Goal: Register for event/course

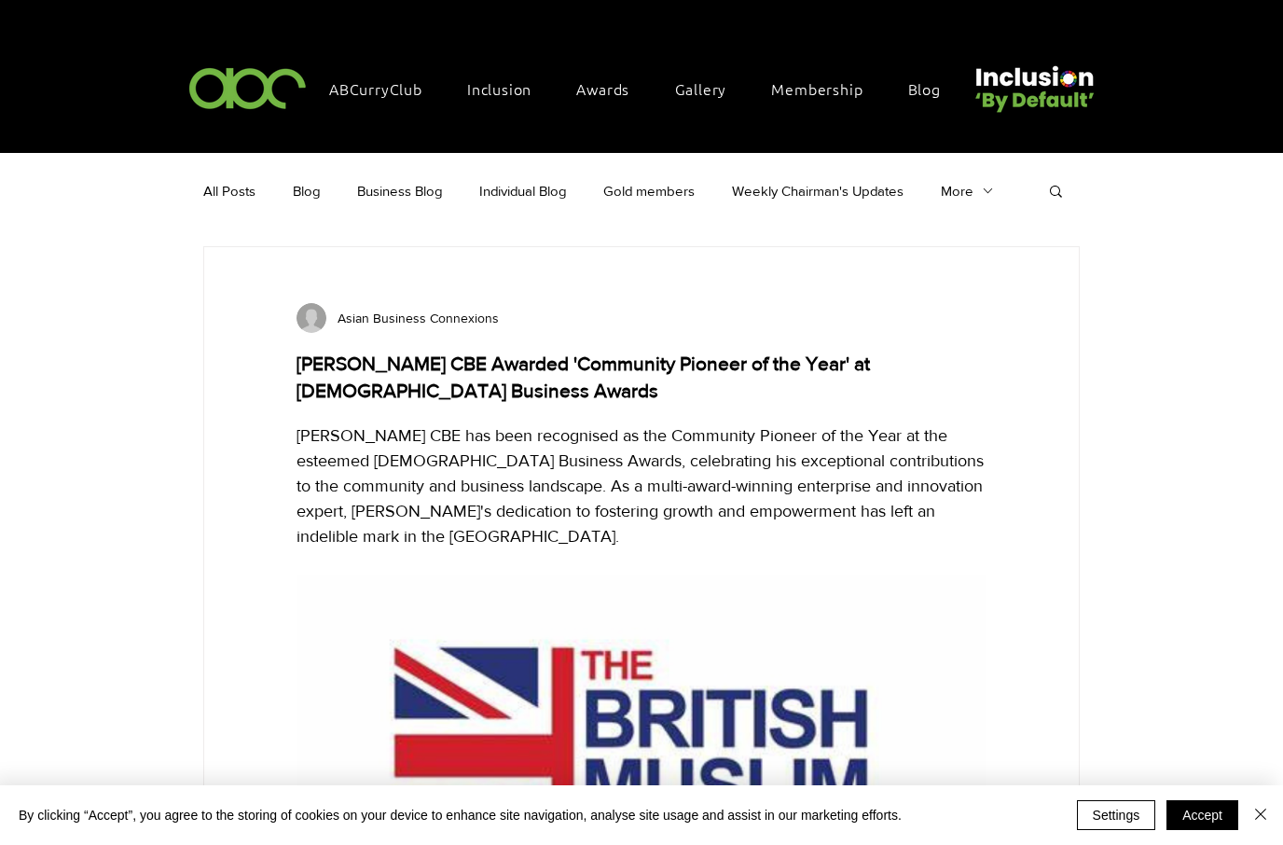
click at [611, 89] on span "Awards" at bounding box center [602, 88] width 53 height 21
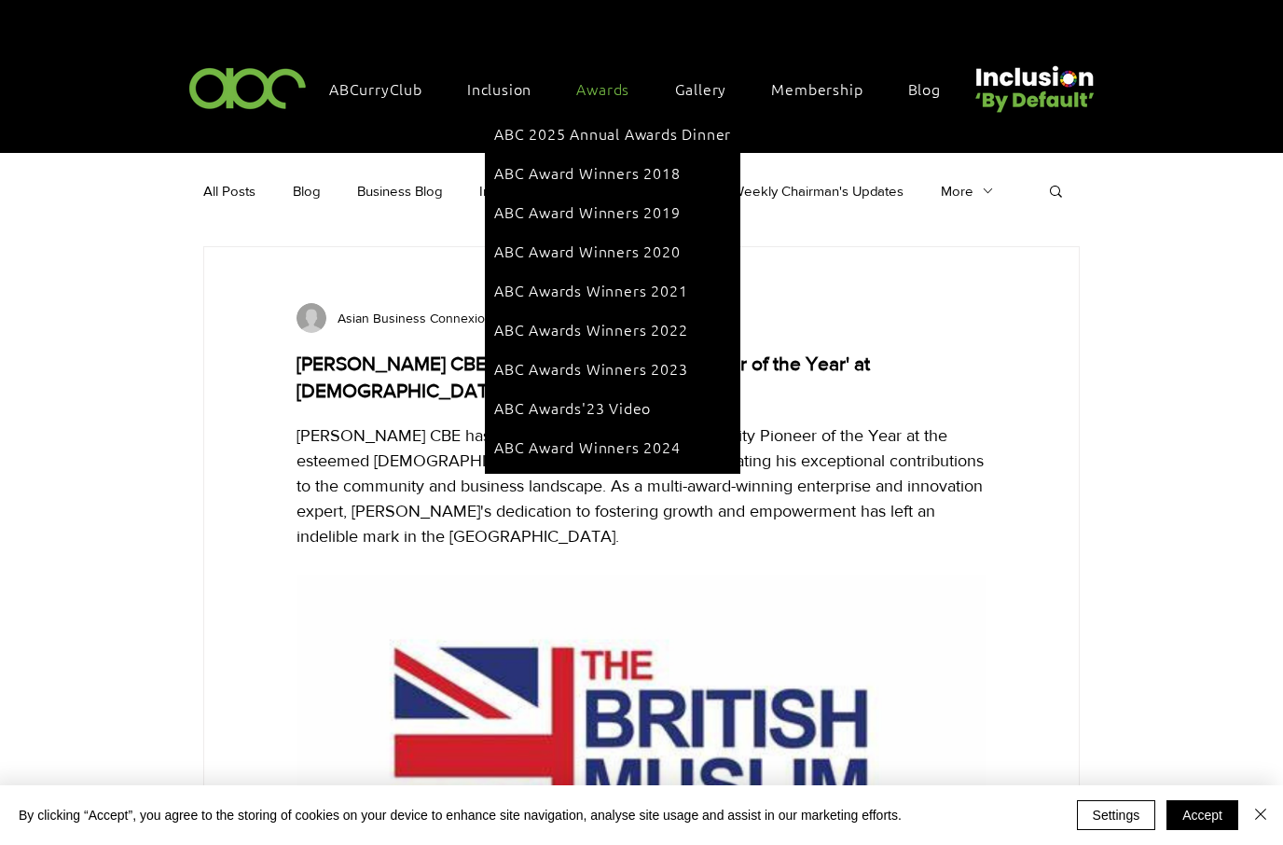
click at [625, 132] on span "ABC 2025 Annual Awards Dinner" at bounding box center [612, 133] width 237 height 21
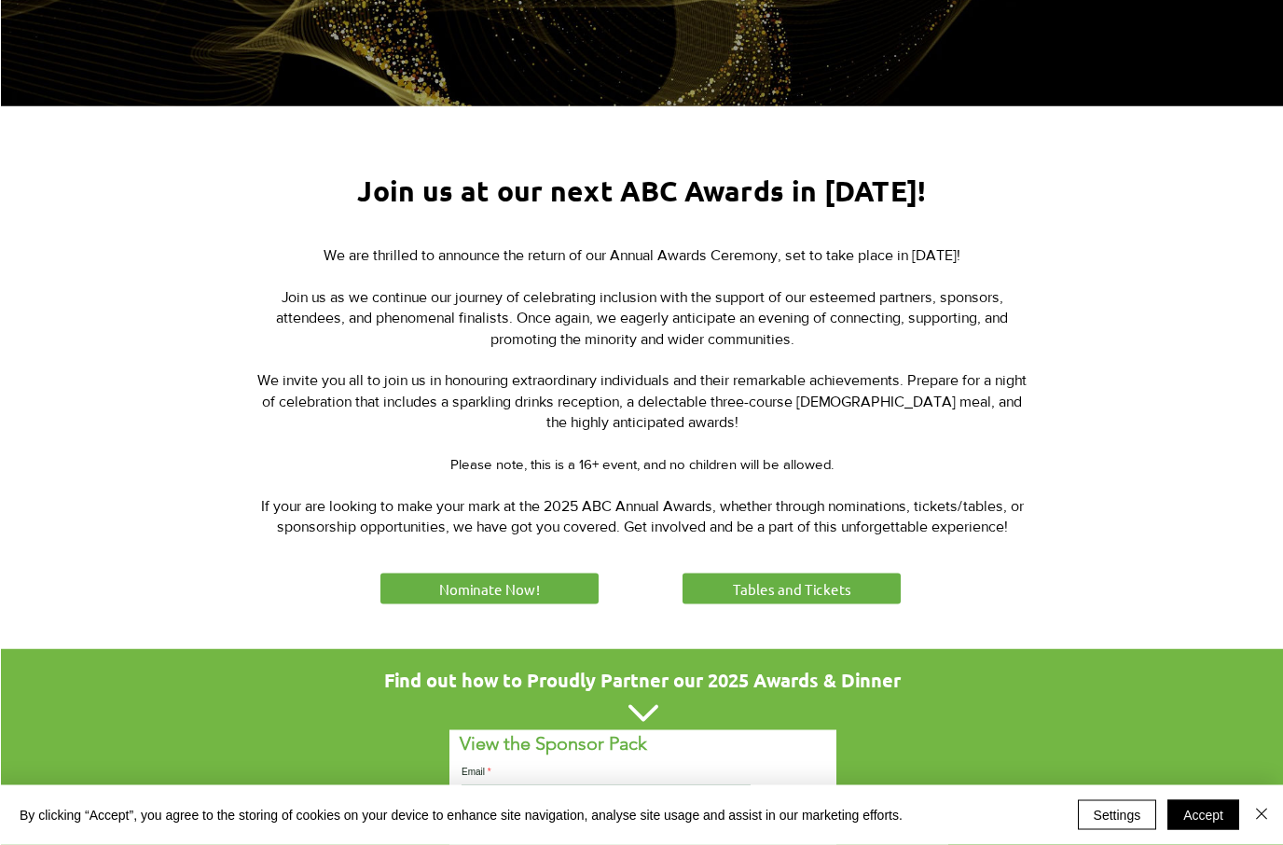
scroll to position [580, 0]
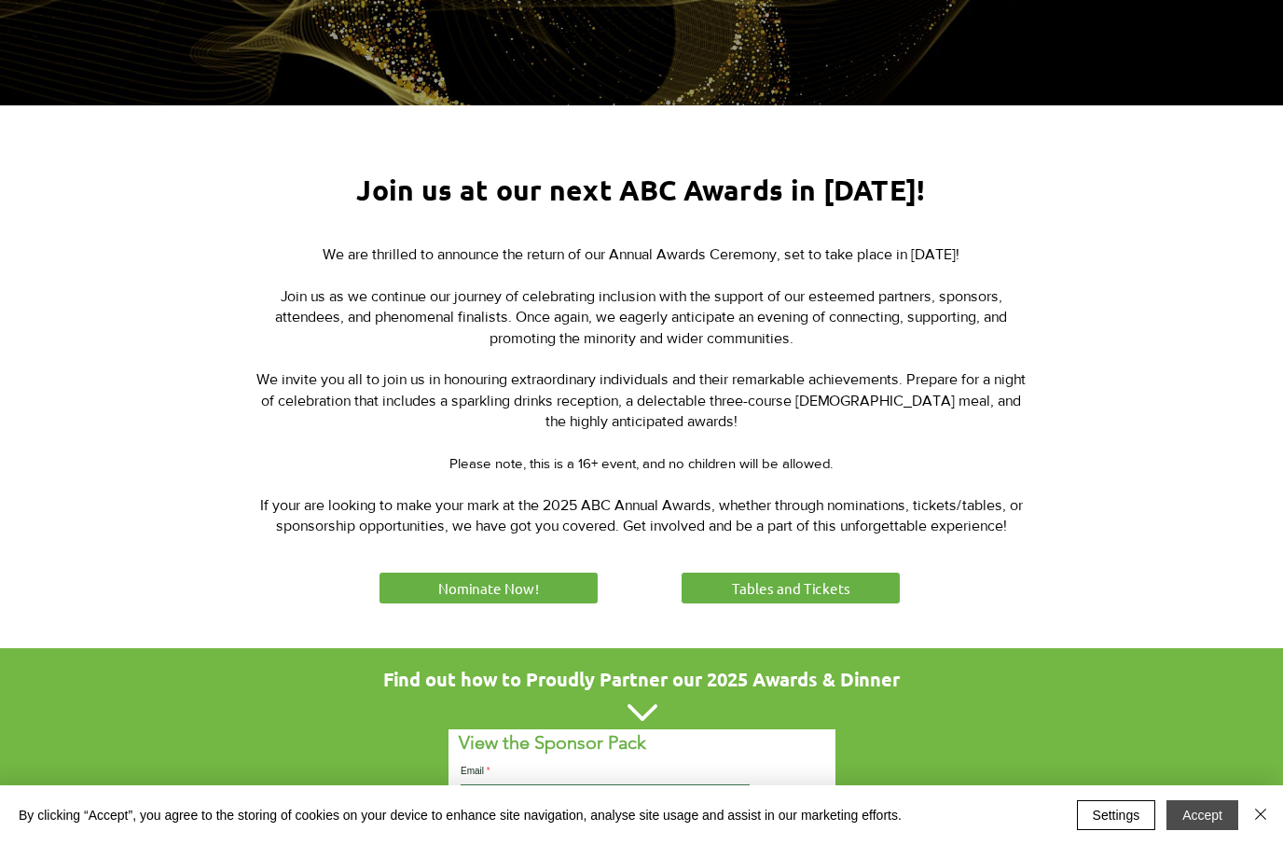
click at [1194, 830] on button "Accept" at bounding box center [1202, 815] width 72 height 30
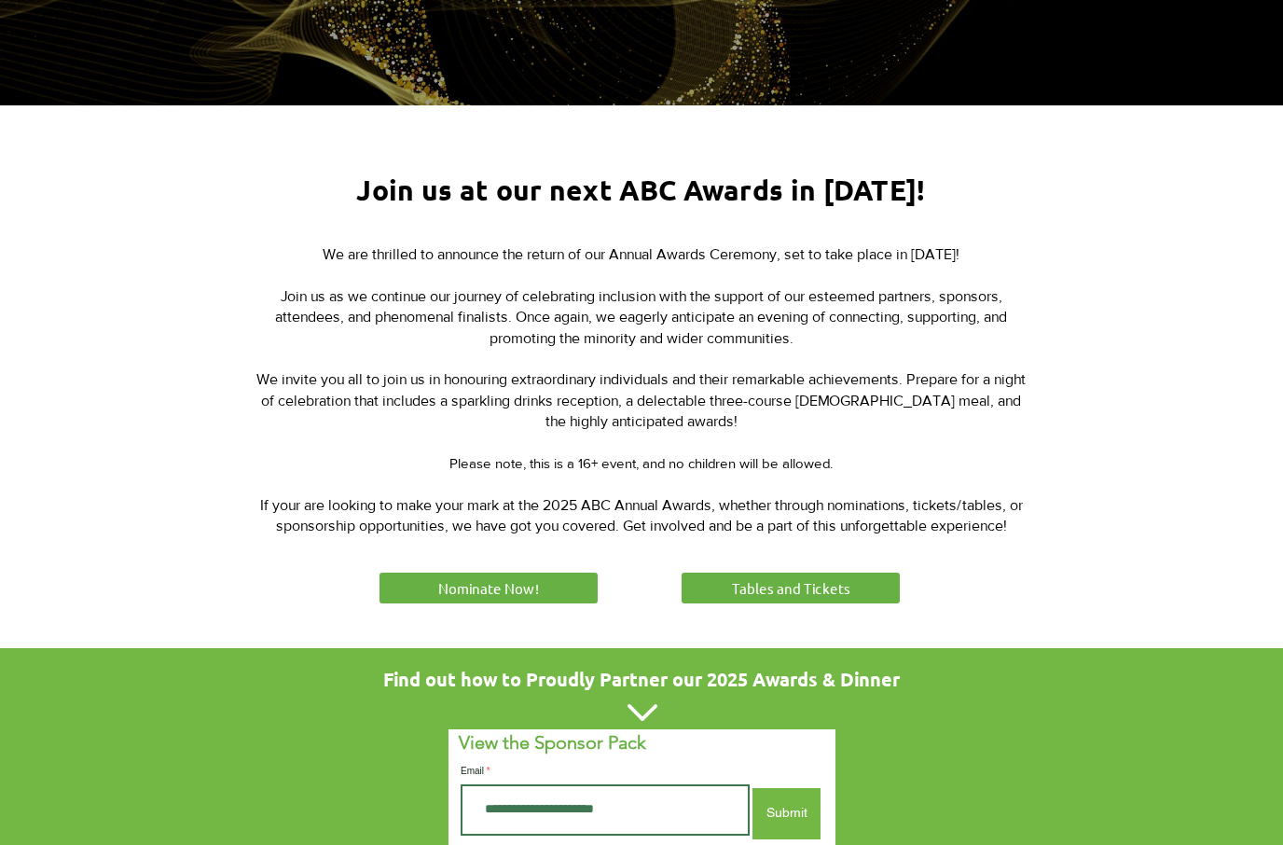
click at [1135, 702] on div at bounding box center [641, 777] width 1283 height 258
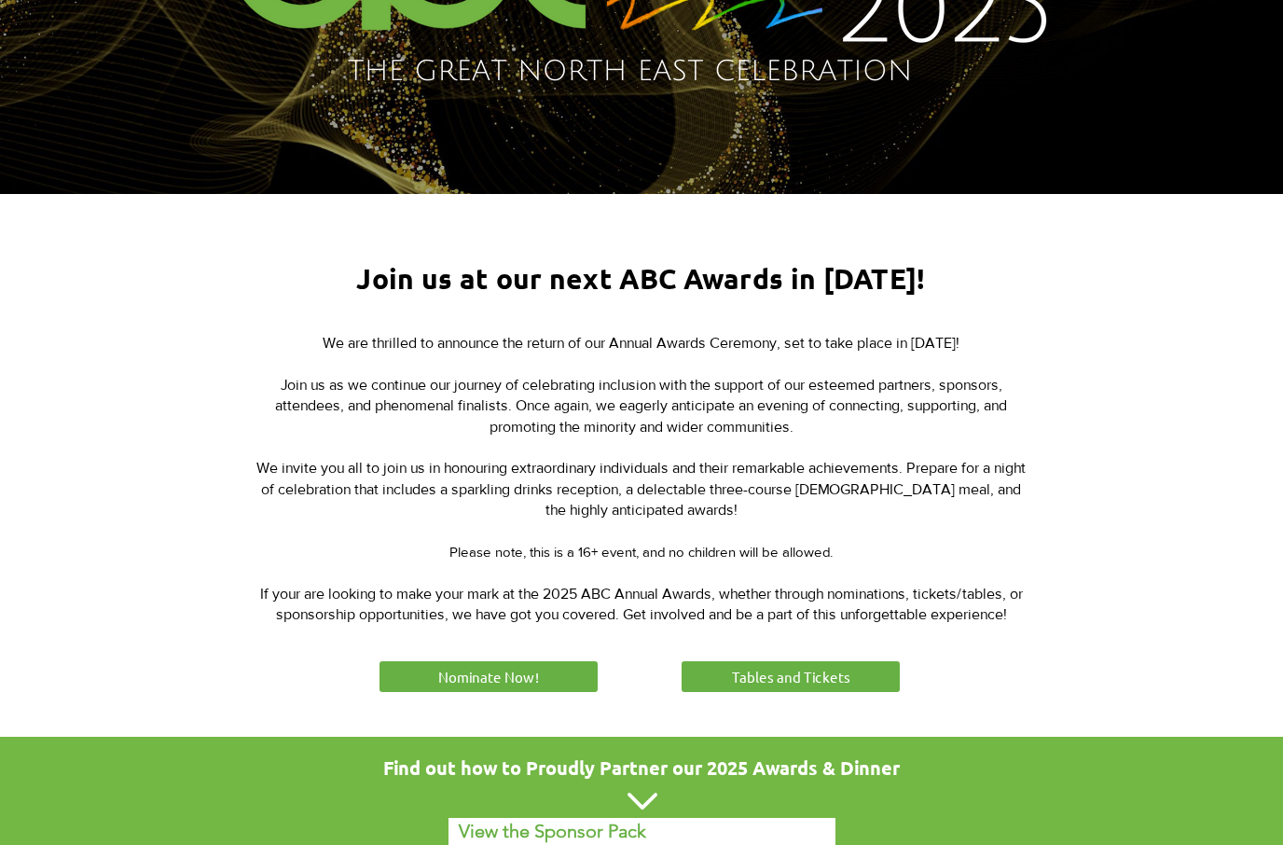
scroll to position [548, 0]
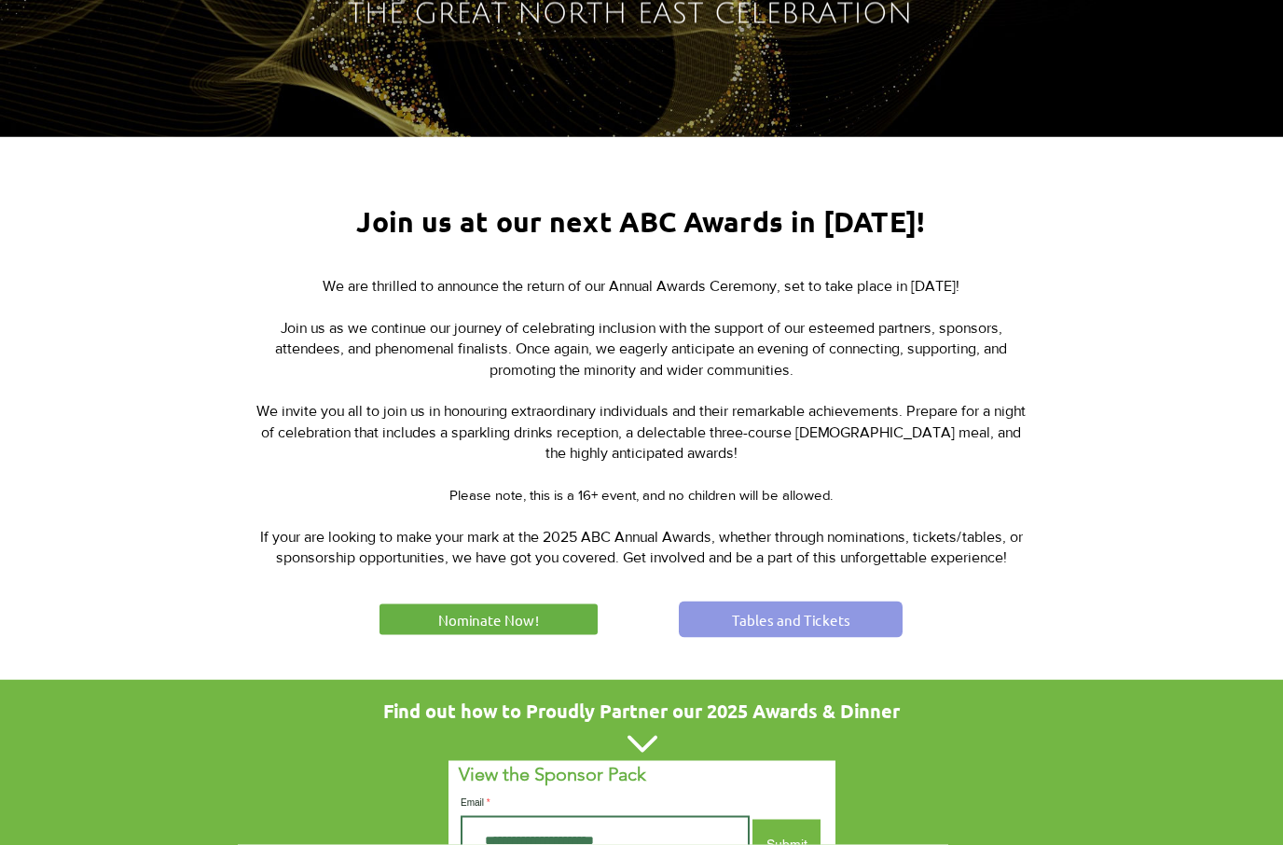
click at [787, 601] on link "Tables and Tickets" at bounding box center [791, 619] width 224 height 36
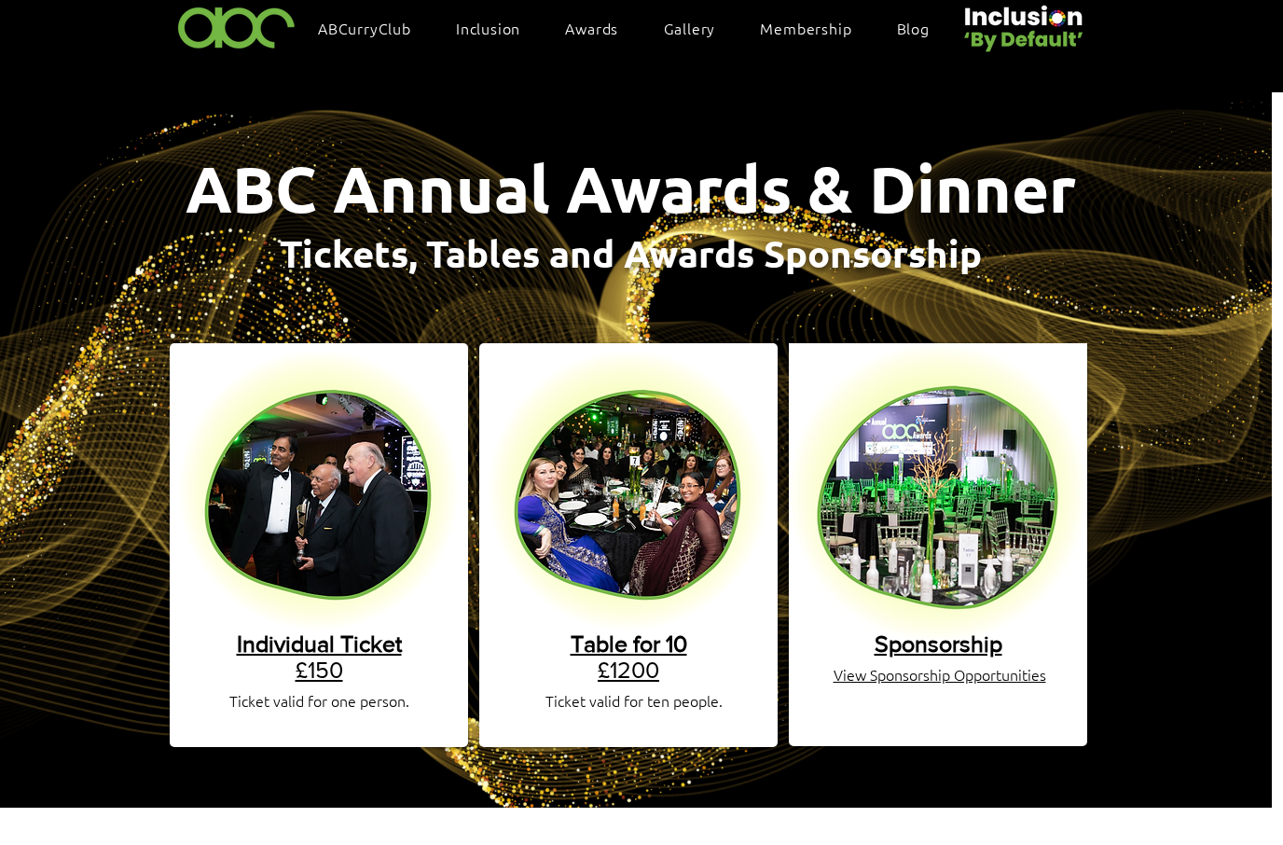
scroll to position [0, 11]
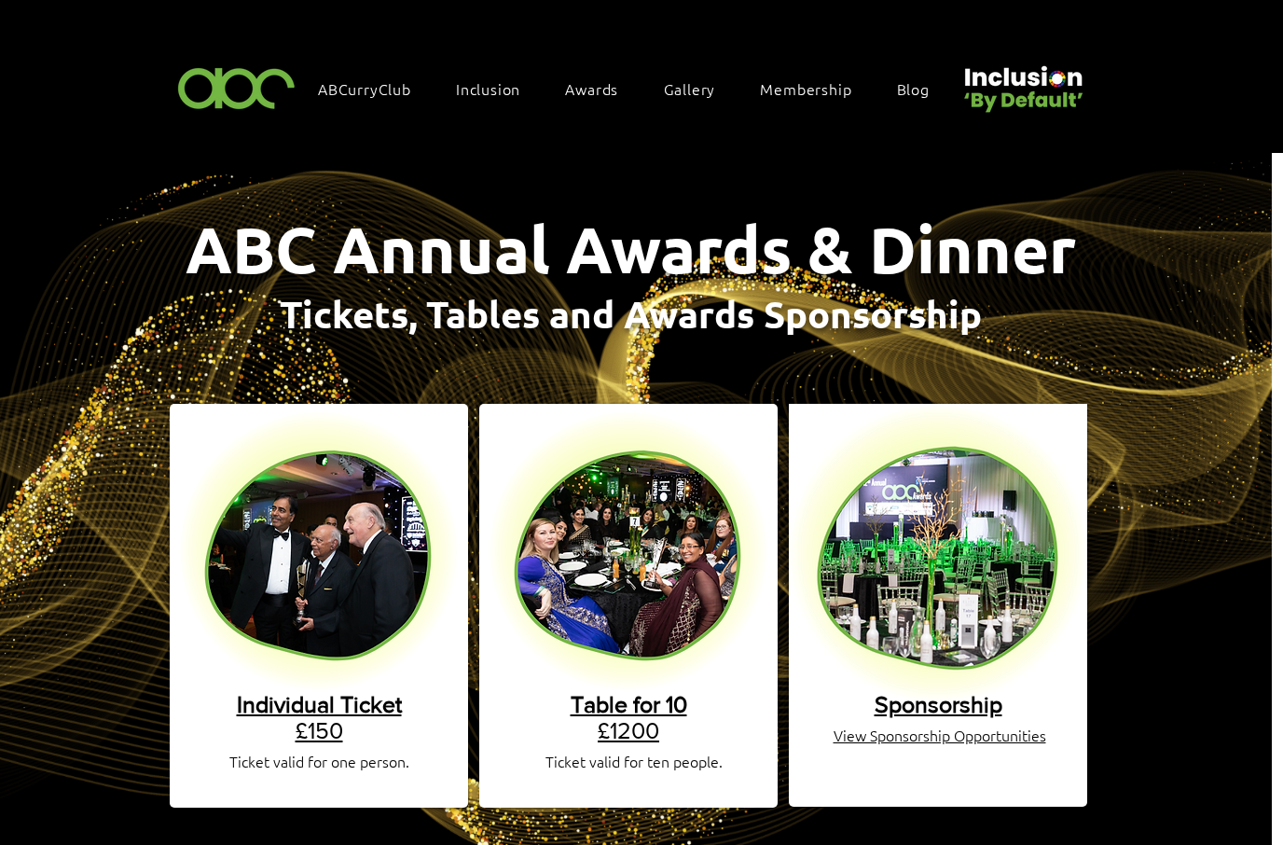
click at [655, 695] on span "Table for 10" at bounding box center [629, 704] width 117 height 26
